Goal: Communication & Community: Answer question/provide support

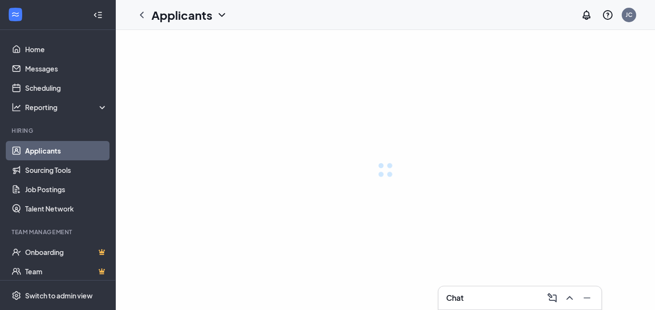
click at [218, 15] on icon "ChevronDown" at bounding box center [222, 15] width 12 height 12
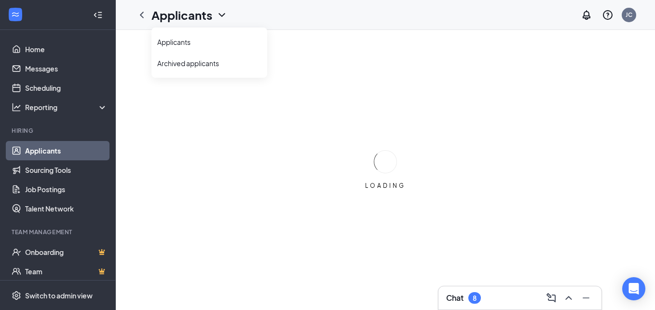
click at [309, 11] on div "Applicants JC" at bounding box center [385, 15] width 539 height 30
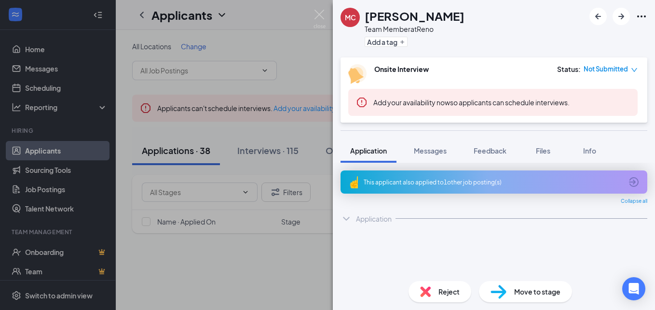
click at [312, 63] on div "MC [PERSON_NAME] Team Member at [GEOGRAPHIC_DATA] Add a tag Onsite Interview St…" at bounding box center [327, 155] width 655 height 310
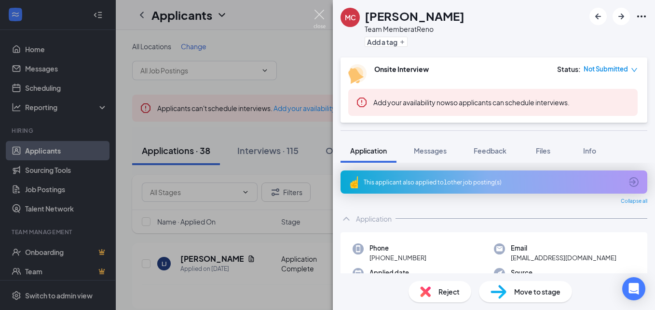
click at [320, 17] on div "Applicants JC" at bounding box center [385, 15] width 539 height 30
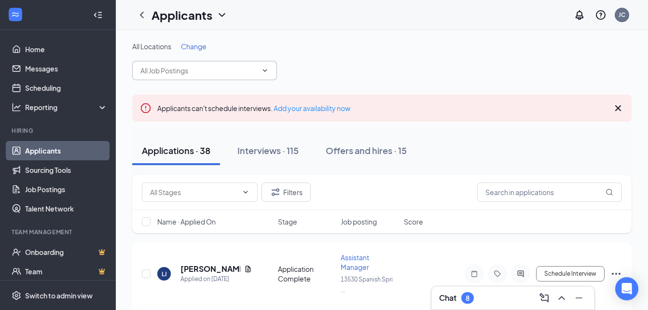
click at [267, 71] on icon "ChevronDown" at bounding box center [265, 71] width 8 height 8
click at [265, 68] on icon "ChevronDown" at bounding box center [265, 71] width 8 height 8
click at [258, 72] on span at bounding box center [204, 70] width 145 height 19
click at [267, 69] on icon "ChevronDown" at bounding box center [265, 71] width 8 height 8
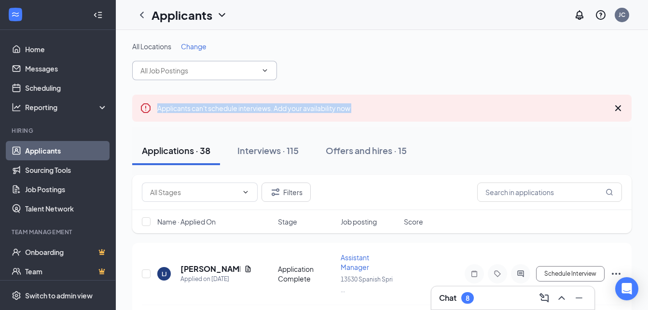
click at [267, 69] on icon "ChevronDown" at bounding box center [265, 71] width 8 height 8
click at [309, 64] on div "All Locations Change" at bounding box center [381, 60] width 499 height 39
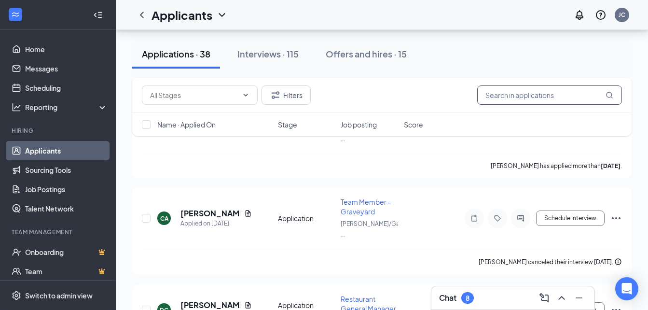
scroll to position [97, 0]
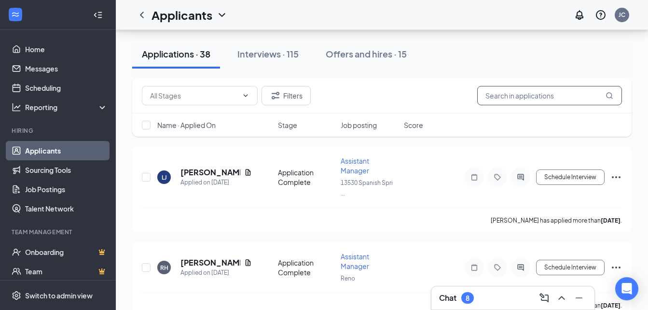
click at [621, 17] on icon "Cross" at bounding box center [618, 12] width 12 height 12
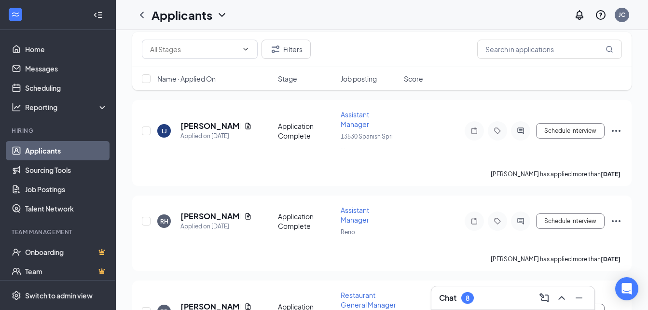
scroll to position [0, 0]
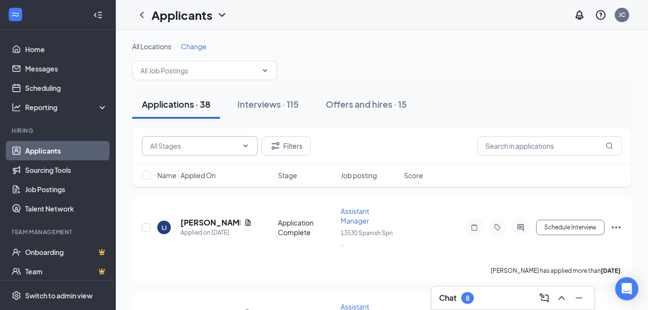
click at [238, 142] on span at bounding box center [200, 145] width 116 height 19
click at [298, 147] on button "Filters" at bounding box center [286, 145] width 49 height 19
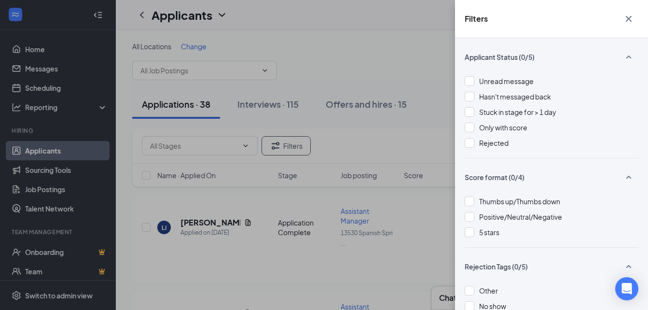
click at [315, 67] on div "Filters Applicant Status (0/5) Unread message Hasn't messaged back Stuck in sta…" at bounding box center [324, 155] width 648 height 310
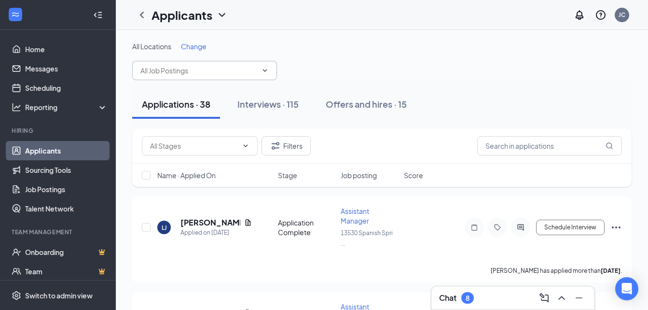
click at [263, 70] on icon "ChevronDown" at bounding box center [265, 71] width 8 height 8
drag, startPoint x: 55, startPoint y: 190, endPoint x: 157, endPoint y: 179, distance: 102.4
click at [55, 190] on link "Job Postings" at bounding box center [66, 189] width 83 height 19
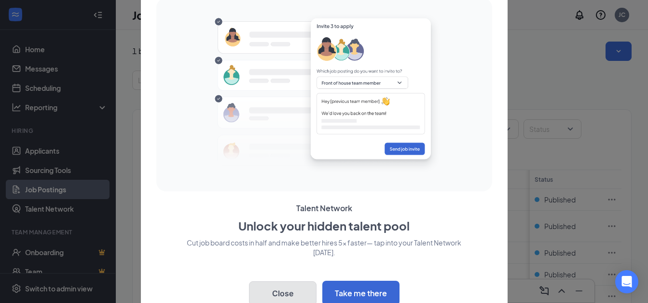
click at [289, 291] on button "Close" at bounding box center [283, 293] width 68 height 24
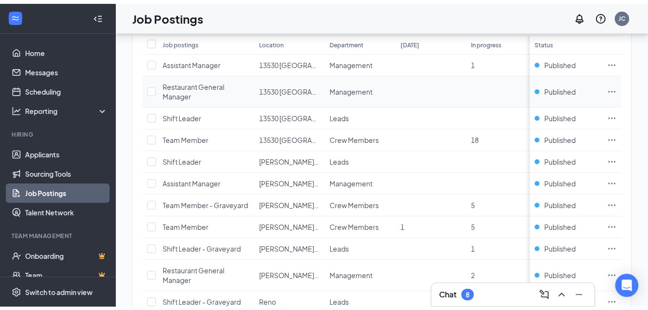
scroll to position [145, 0]
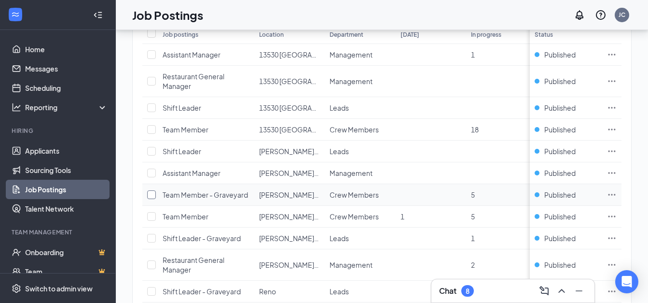
click at [152, 194] on input "checkbox" at bounding box center [151, 194] width 9 height 9
checkbox input "true"
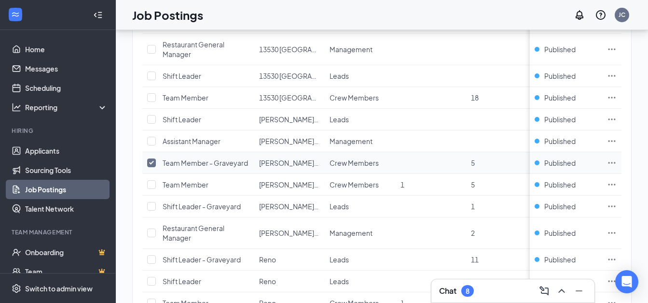
click at [223, 161] on span "Team Member - Graveyard" at bounding box center [205, 162] width 85 height 9
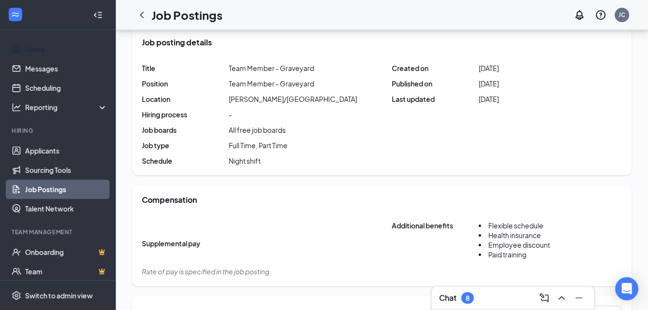
drag, startPoint x: 30, startPoint y: 52, endPoint x: 112, endPoint y: 95, distance: 92.2
click at [29, 52] on link "Home" at bounding box center [66, 49] width 83 height 19
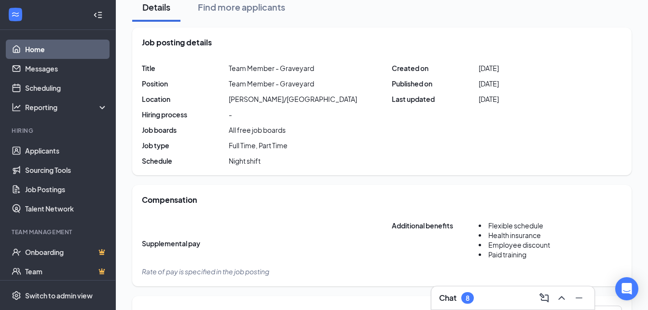
scroll to position [98, 0]
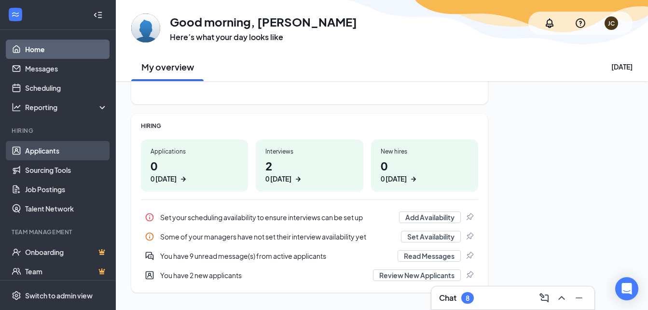
click at [41, 153] on link "Applicants" at bounding box center [66, 150] width 83 height 19
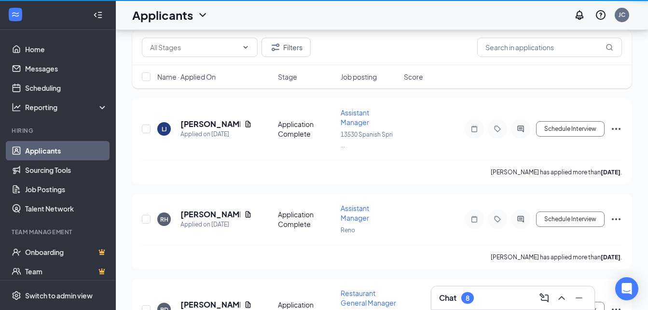
scroll to position [128, 0]
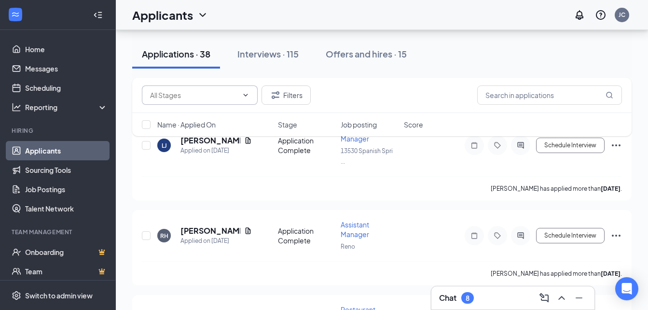
click at [244, 98] on icon "ChevronDown" at bounding box center [246, 95] width 8 height 8
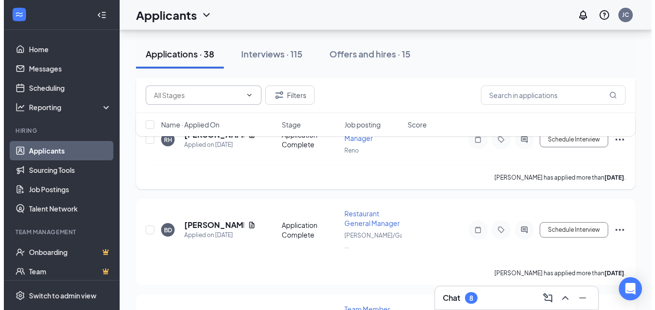
scroll to position [241, 0]
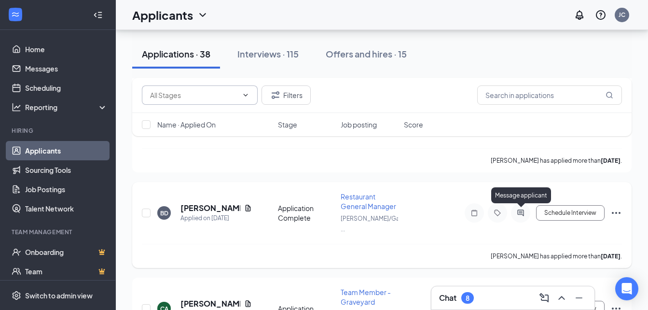
click at [518, 210] on icon "ActiveChat" at bounding box center [521, 213] width 12 height 8
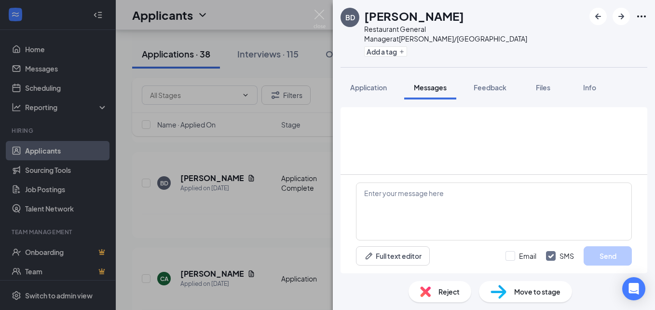
click at [375, 83] on span "Application" at bounding box center [368, 87] width 37 height 9
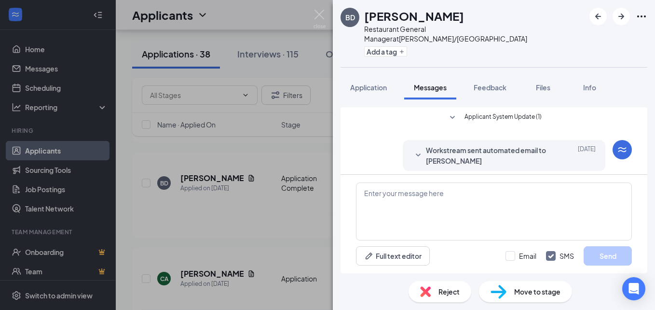
scroll to position [189, 0]
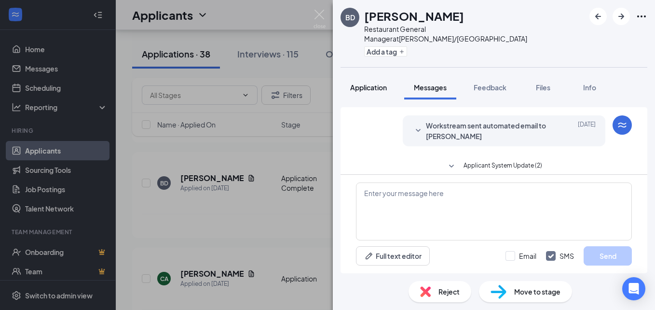
click at [365, 83] on button "Application" at bounding box center [369, 87] width 56 height 24
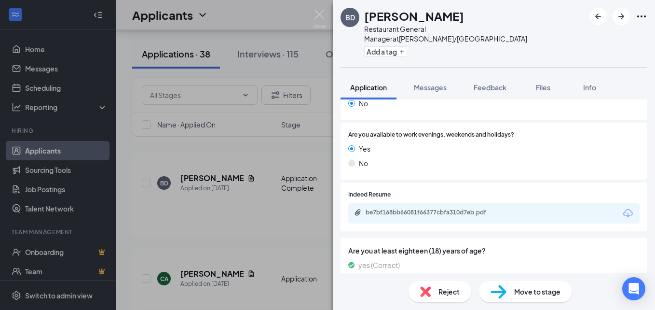
scroll to position [290, 0]
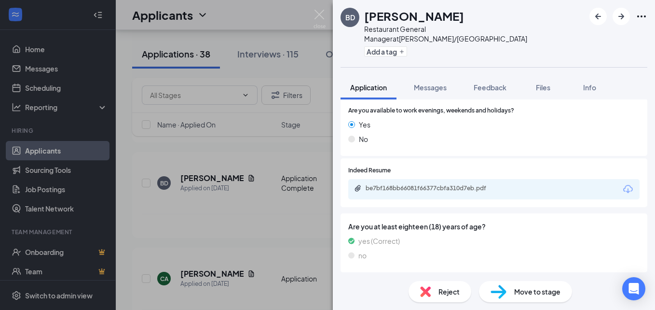
click at [432, 184] on div "be7bf168bb66081f66377cbfa310d7eb.pdf" at bounding box center [433, 188] width 135 height 8
click at [434, 83] on span "Messages" at bounding box center [430, 87] width 33 height 9
click at [432, 83] on span "Messages" at bounding box center [430, 87] width 33 height 9
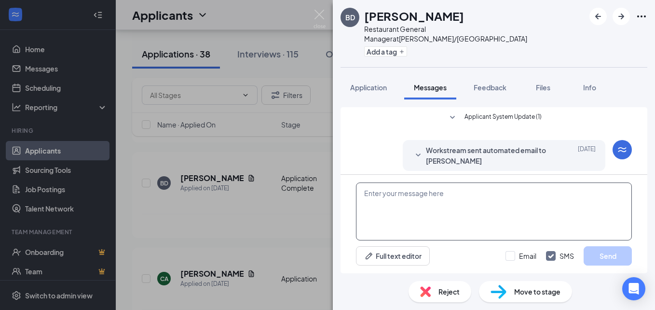
click at [447, 201] on textarea at bounding box center [494, 211] width 276 height 58
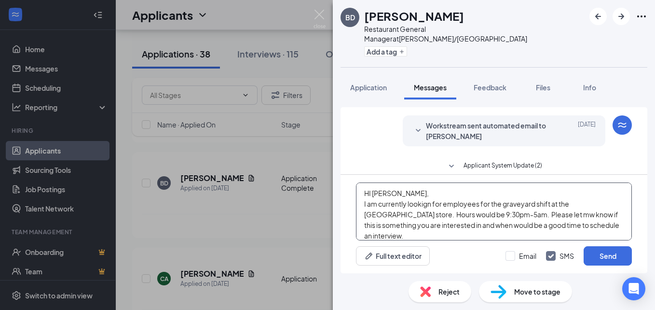
drag, startPoint x: 419, startPoint y: 206, endPoint x: 428, endPoint y: 204, distance: 9.0
click at [607, 228] on textarea "HI [PERSON_NAME], I am currently looking for employees for the graveyard shift …" at bounding box center [494, 211] width 276 height 58
click at [603, 226] on textarea "HI [PERSON_NAME], I am currently looking for employees for the graveyard shift …" at bounding box center [494, 211] width 276 height 58
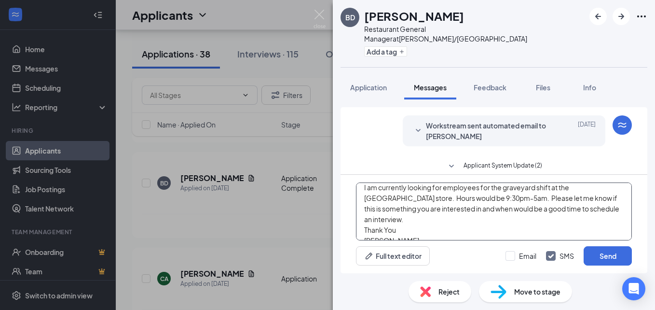
scroll to position [0, 0]
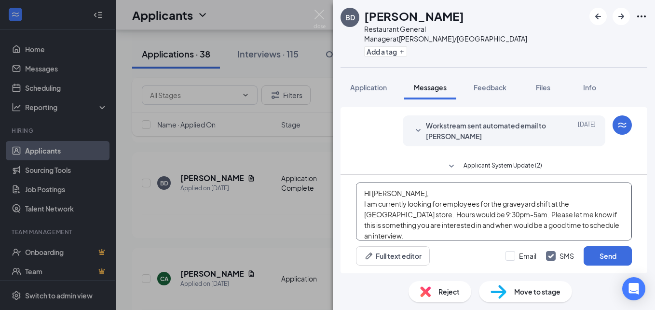
drag, startPoint x: 405, startPoint y: 235, endPoint x: 358, endPoint y: 182, distance: 70.8
click at [358, 182] on textarea "HI [PERSON_NAME], I am currently looking for employees for the graveyard shift …" at bounding box center [494, 211] width 276 height 58
type textarea "HI [PERSON_NAME], I am currently looking for employees for the graveyard shift …"
click at [603, 251] on button "Send" at bounding box center [608, 255] width 48 height 19
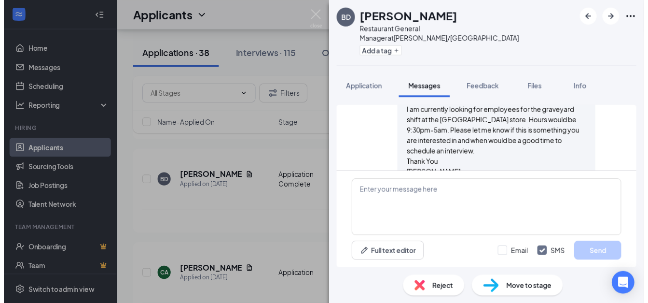
scroll to position [315, 0]
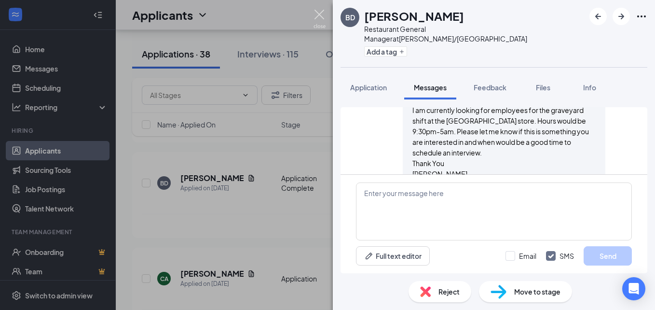
click at [320, 16] on img at bounding box center [320, 19] width 12 height 19
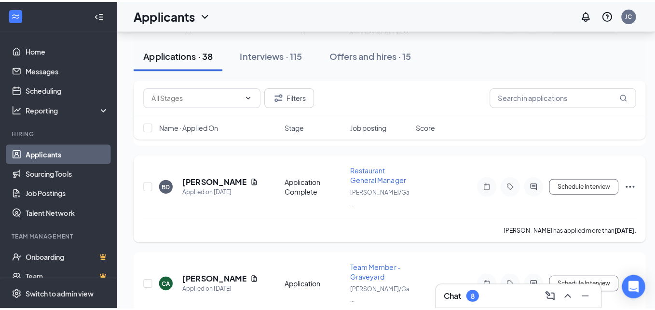
scroll to position [290, 0]
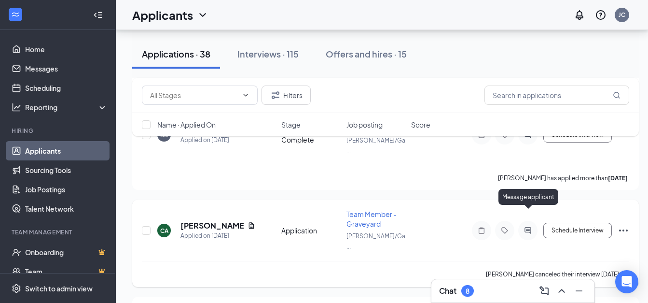
click at [529, 227] on icon "ActiveChat" at bounding box center [528, 230] width 6 height 6
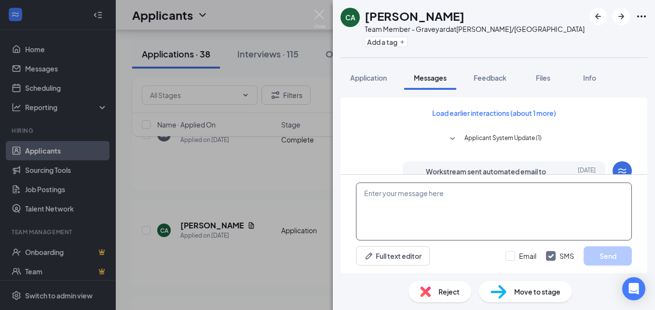
scroll to position [338, 0]
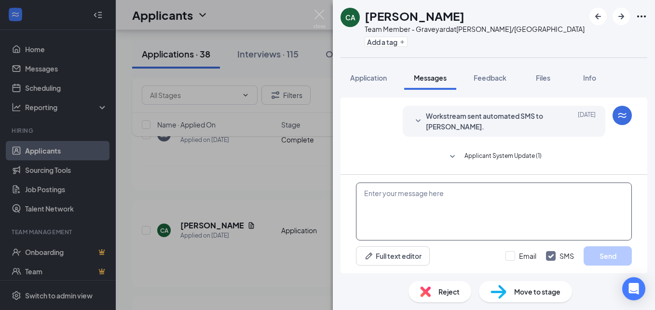
paste textarea "HI [PERSON_NAME], I am currently looking for employees for the graveyard shift …"
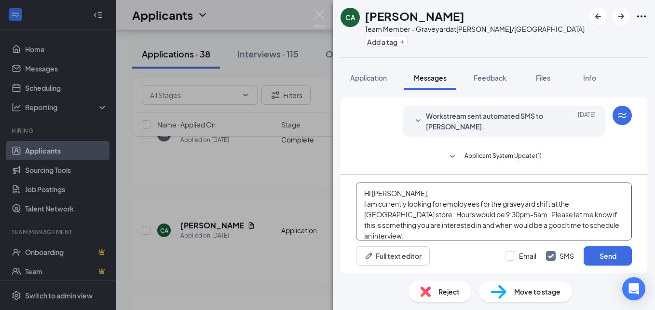
scroll to position [11, 0]
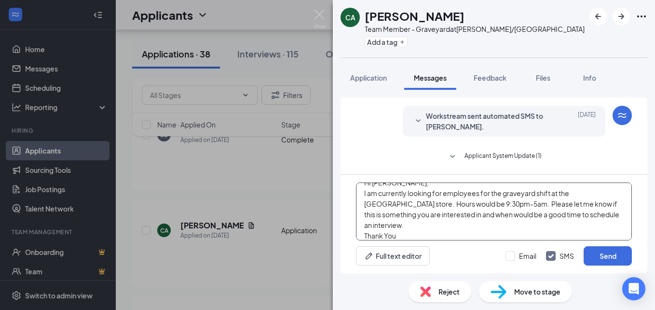
click at [392, 195] on textarea "HI [PERSON_NAME], I am currently looking for employees for the graveyard shift …" at bounding box center [494, 211] width 276 height 58
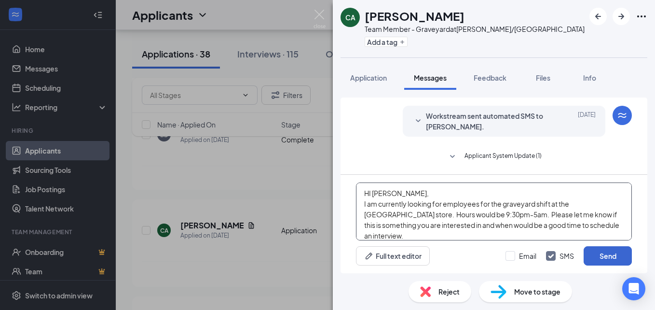
type textarea "HI [PERSON_NAME], I am currently looking for employees for the graveyard shift …"
click at [593, 252] on button "Send" at bounding box center [608, 255] width 48 height 19
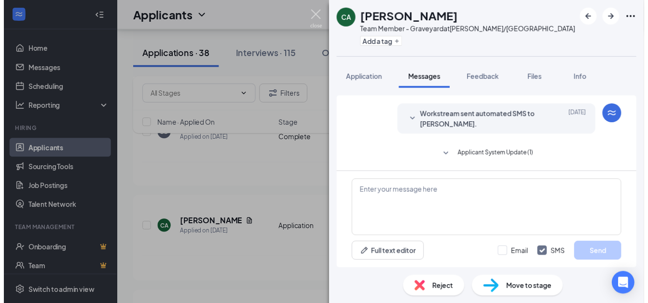
scroll to position [401, 0]
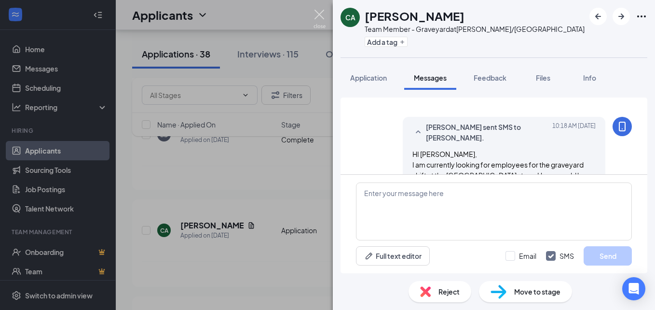
click at [317, 15] on img at bounding box center [320, 19] width 12 height 19
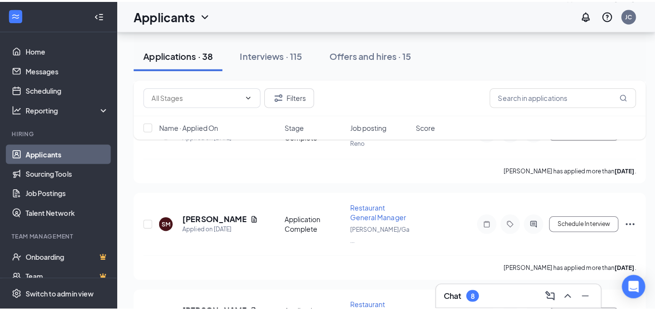
scroll to position [1737, 0]
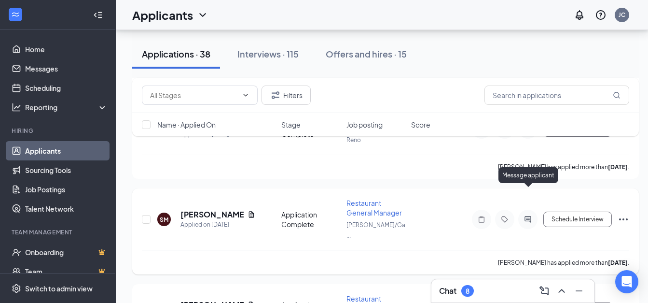
click at [526, 216] on icon "ActiveChat" at bounding box center [528, 219] width 6 height 6
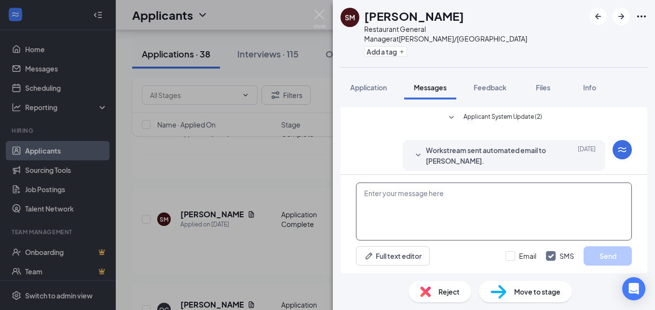
paste textarea "HI [PERSON_NAME], I am currently looking for employees for the graveyard shift …"
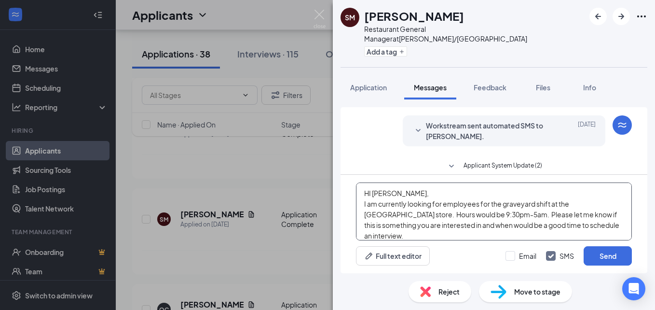
scroll to position [11, 0]
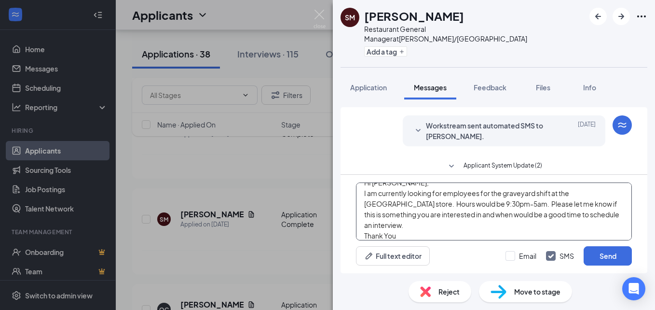
click at [393, 195] on textarea "HI [PERSON_NAME], I am currently looking for employees for the graveyard shift …" at bounding box center [494, 211] width 276 height 58
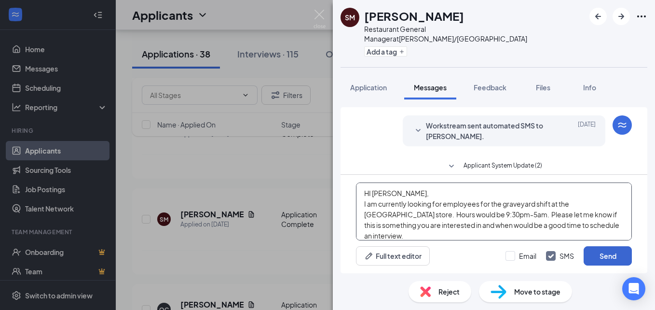
type textarea "HI [PERSON_NAME], I am currently looking for employees for the graveyard shift …"
click at [588, 253] on button "Send" at bounding box center [608, 255] width 48 height 19
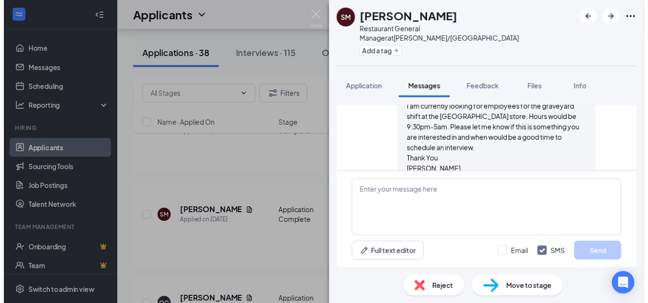
scroll to position [206, 0]
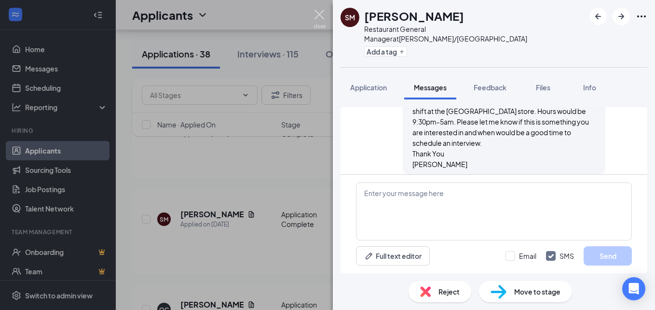
click at [319, 16] on img at bounding box center [320, 19] width 12 height 19
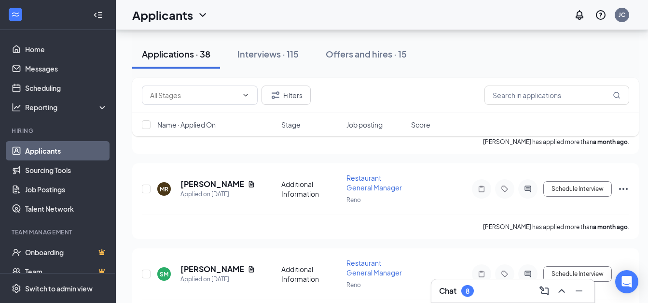
scroll to position [3132, 0]
click at [466, 294] on div "8" at bounding box center [468, 291] width 4 height 8
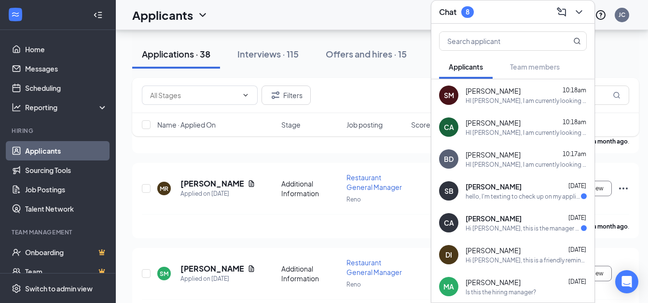
click at [519, 192] on div "hello, I'm texting to check up on my application I put in [DATE] under the name…" at bounding box center [523, 196] width 115 height 8
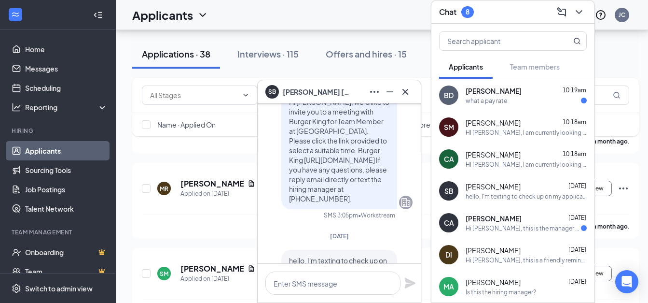
scroll to position [0, 0]
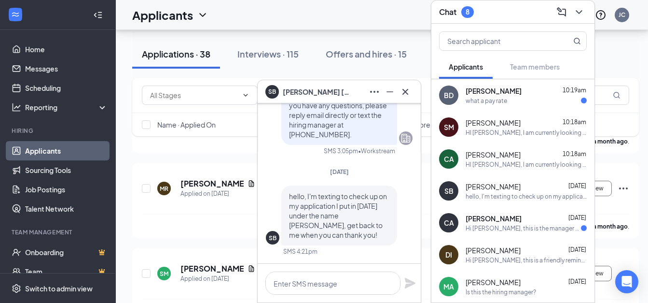
click at [491, 224] on div "Hi [PERSON_NAME], this is the manager at Burger King . We'd love to move you al…" at bounding box center [523, 228] width 115 height 8
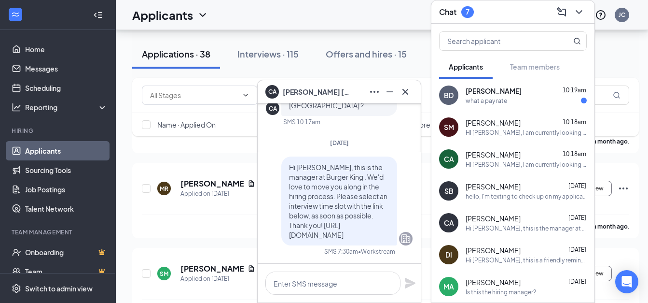
click at [499, 86] on div "[PERSON_NAME] D 10:19am" at bounding box center [526, 91] width 121 height 10
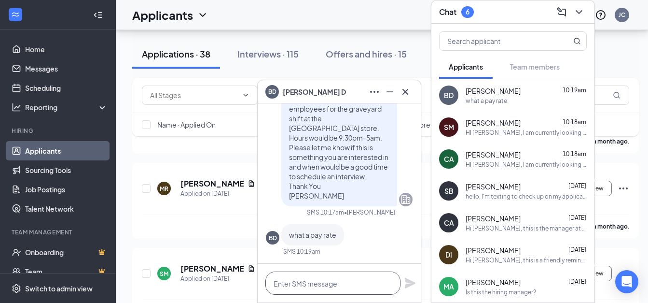
click at [328, 282] on textarea at bounding box center [332, 282] width 135 height 23
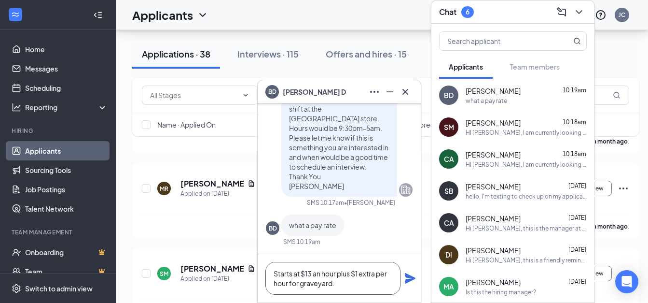
type textarea "Starts at $13 an hour plus $1 extra per hour for graveyard."
click at [407, 277] on icon "Plane" at bounding box center [410, 278] width 12 height 12
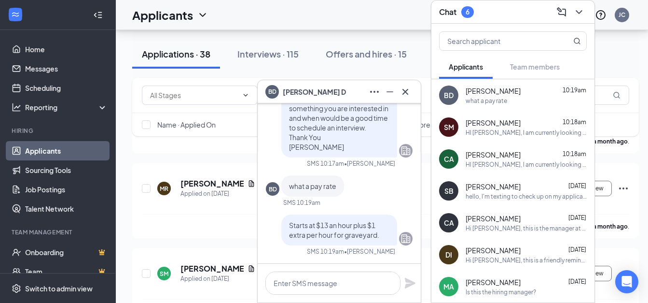
scroll to position [0, 0]
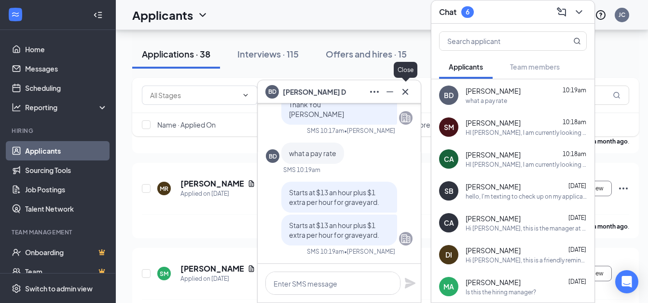
click at [408, 91] on icon "Cross" at bounding box center [406, 92] width 12 height 12
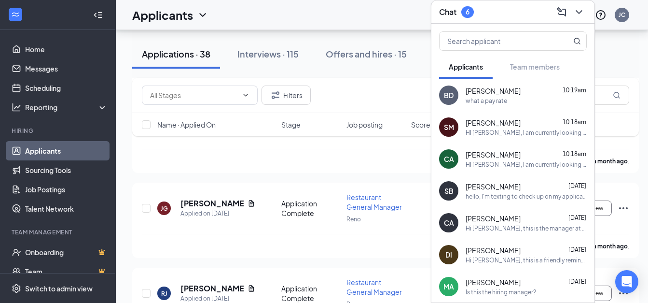
scroll to position [2891, 0]
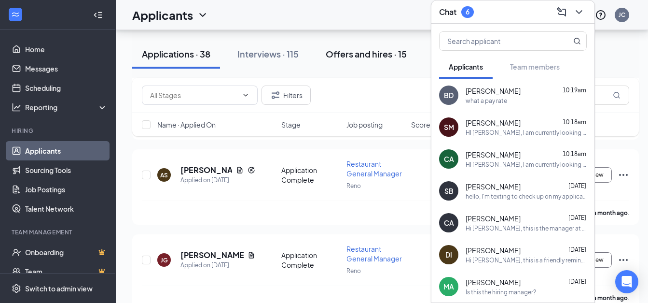
click at [344, 53] on div "Offers and hires · 15" at bounding box center [366, 54] width 81 height 12
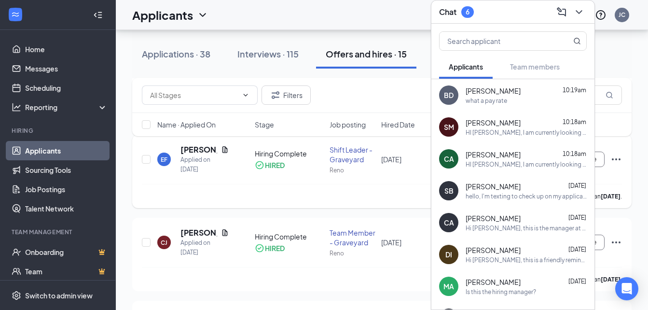
scroll to position [193, 0]
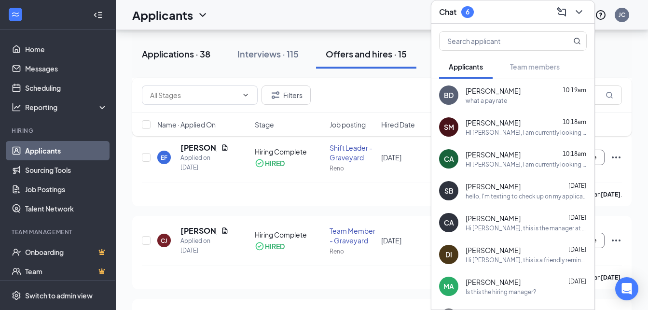
click at [175, 54] on div "Applications · 38" at bounding box center [176, 54] width 69 height 12
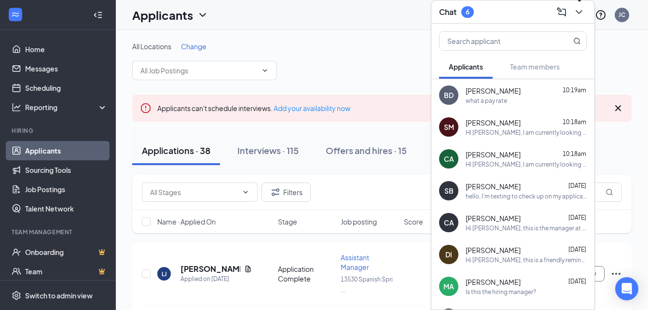
click at [577, 11] on icon "ChevronDown" at bounding box center [579, 12] width 6 height 4
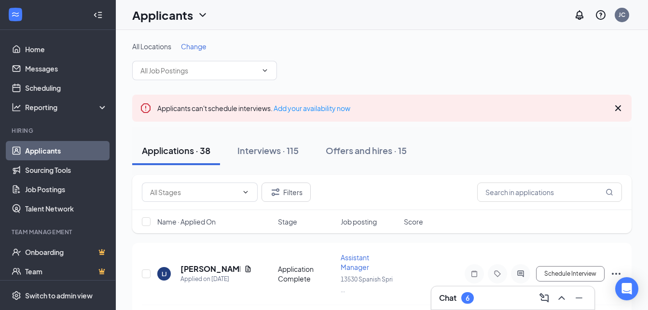
click at [455, 299] on h3 "Chat" at bounding box center [447, 297] width 17 height 11
